Goal: Task Accomplishment & Management: Use online tool/utility

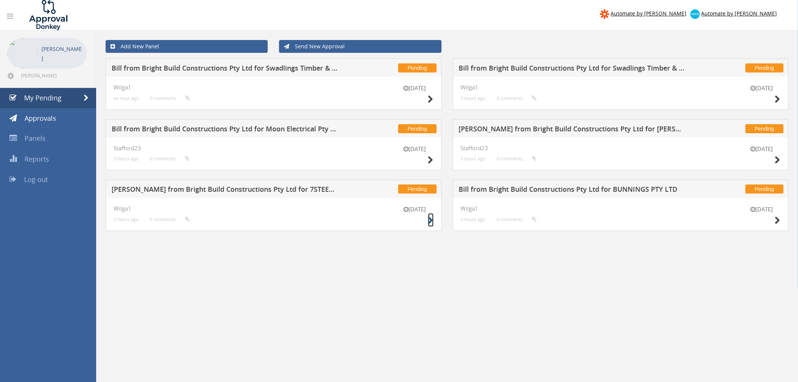
click at [428, 220] on icon at bounding box center [431, 221] width 6 height 8
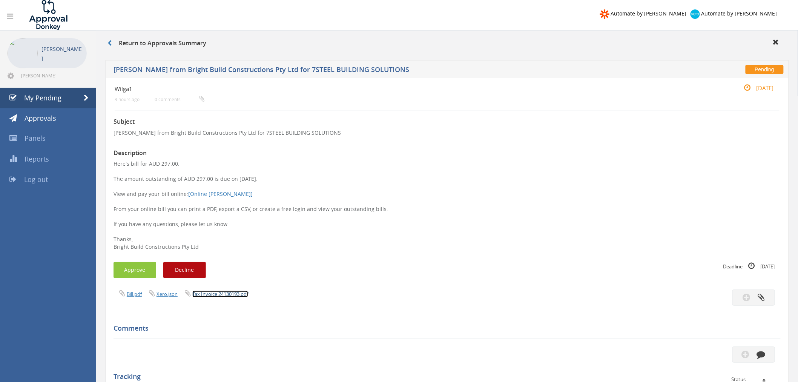
click at [242, 292] on link "Tax Invoice 24130193.pdf" at bounding box center [220, 294] width 56 height 7
click at [136, 272] on button "Approve" at bounding box center [135, 270] width 43 height 16
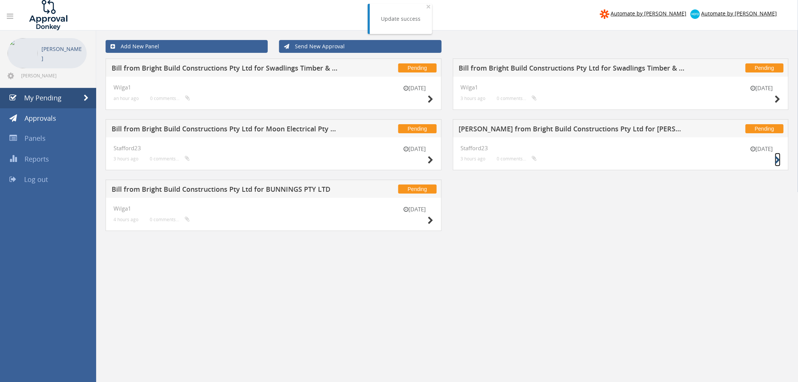
click at [779, 161] on icon at bounding box center [778, 160] width 6 height 8
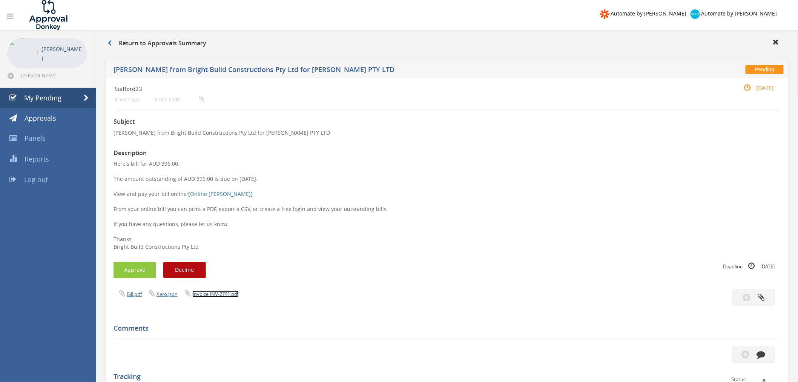
click at [212, 295] on link "Invoice INV-2741.pdf" at bounding box center [215, 294] width 46 height 7
click at [146, 272] on button "Approve" at bounding box center [135, 270] width 43 height 16
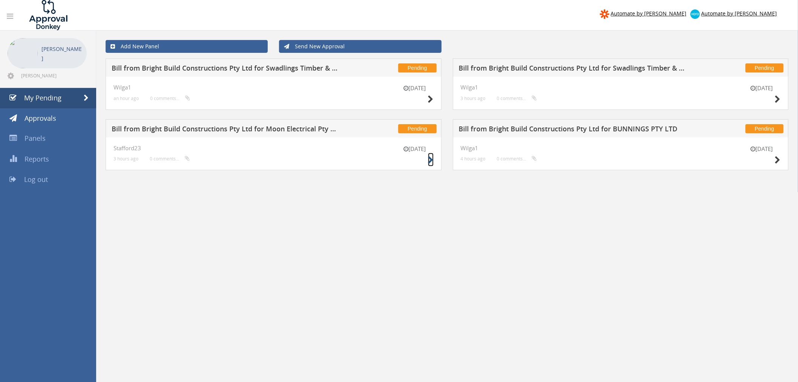
click at [429, 159] on icon at bounding box center [431, 160] width 6 height 8
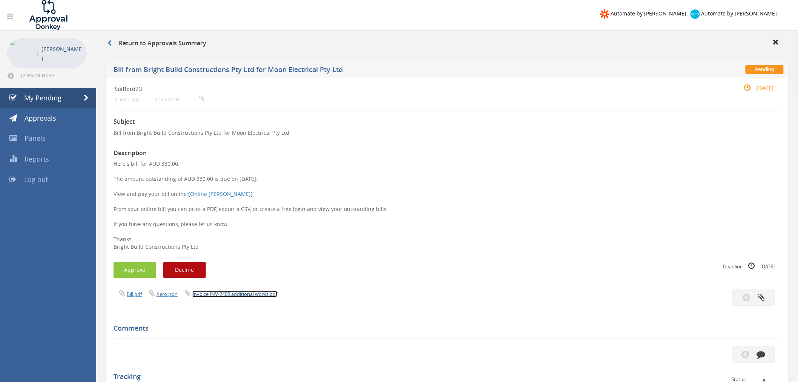
click at [218, 293] on link "Invoice INV-2409 additional works.pdf" at bounding box center [234, 294] width 85 height 7
click at [137, 271] on button "Approve" at bounding box center [135, 270] width 43 height 16
